Goal: Task Accomplishment & Management: Manage account settings

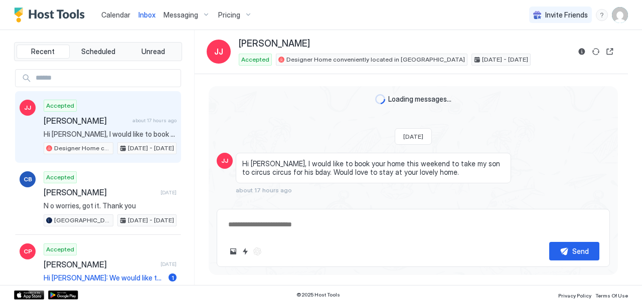
scroll to position [579, 0]
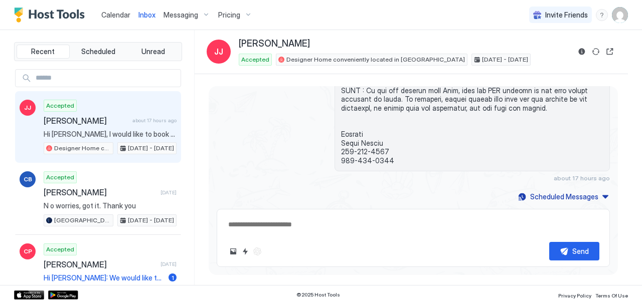
click at [115, 11] on span "Calendar" at bounding box center [115, 15] width 29 height 9
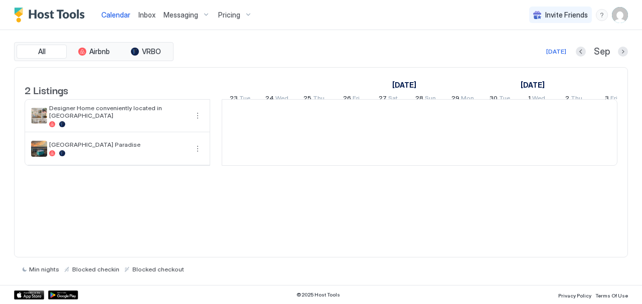
scroll to position [0, 557]
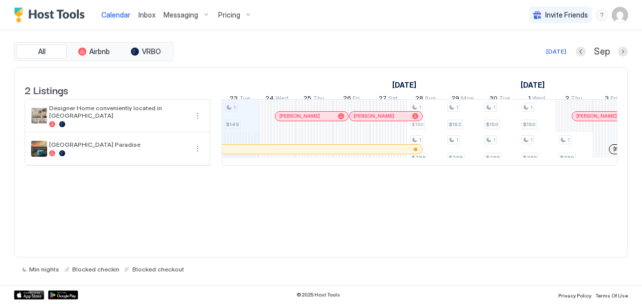
click at [618, 16] on img "User profile" at bounding box center [620, 15] width 16 height 16
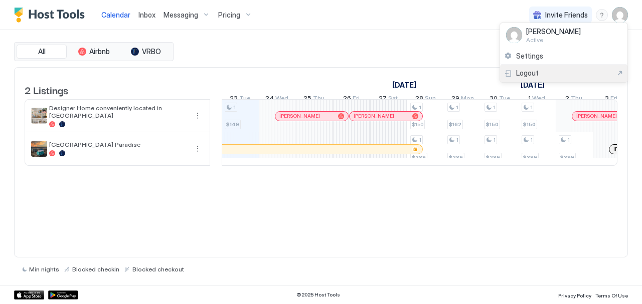
click at [532, 66] on div "Logout" at bounding box center [563, 74] width 127 height 18
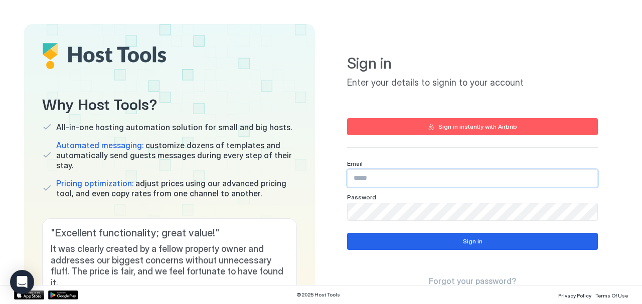
click at [380, 184] on input "Input Field" at bounding box center [473, 178] width 250 height 17
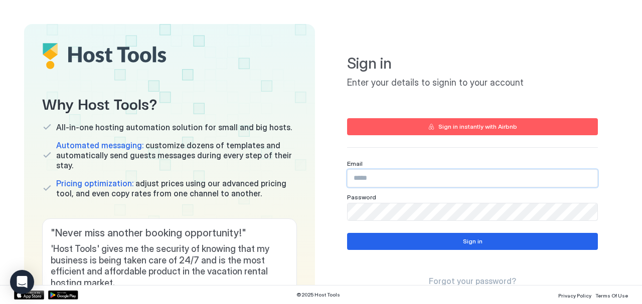
type input "**********"
click at [462, 251] on div "Sign in Forgot your password?" at bounding box center [472, 260] width 251 height 54
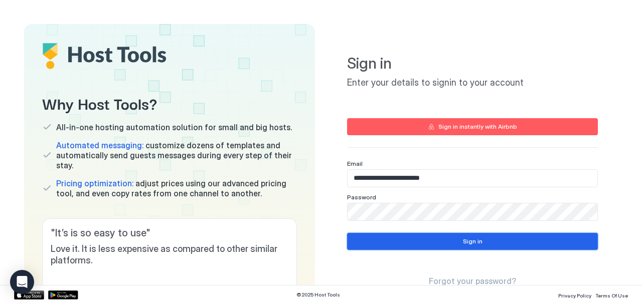
click at [454, 244] on button "Sign in" at bounding box center [472, 241] width 251 height 17
